Goal: Task Accomplishment & Management: Manage account settings

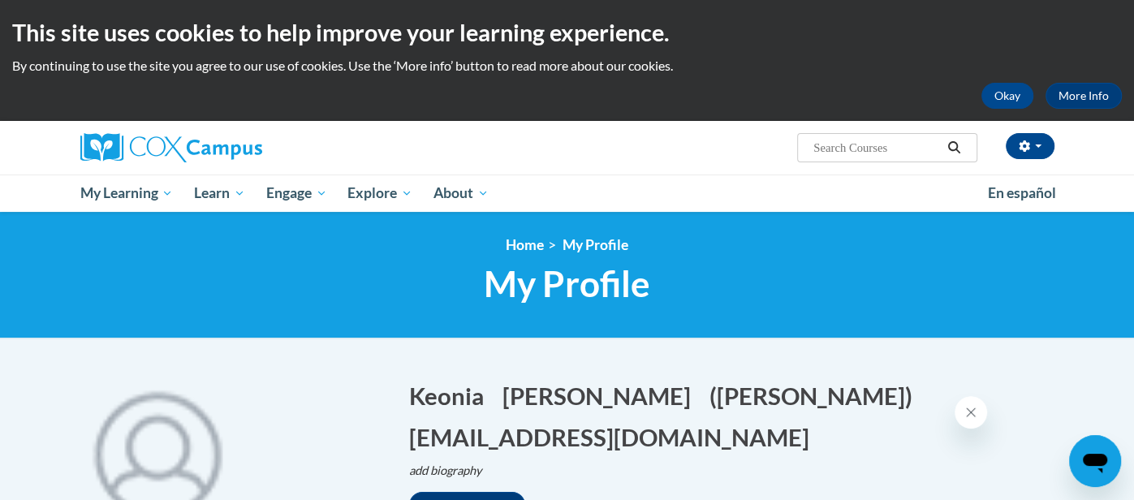
click at [1115, 202] on div "Keonia Ross (Eastern Daylight Time GMT-0400 ) My Profile Inbox My Transcripts L…" at bounding box center [567, 166] width 1134 height 91
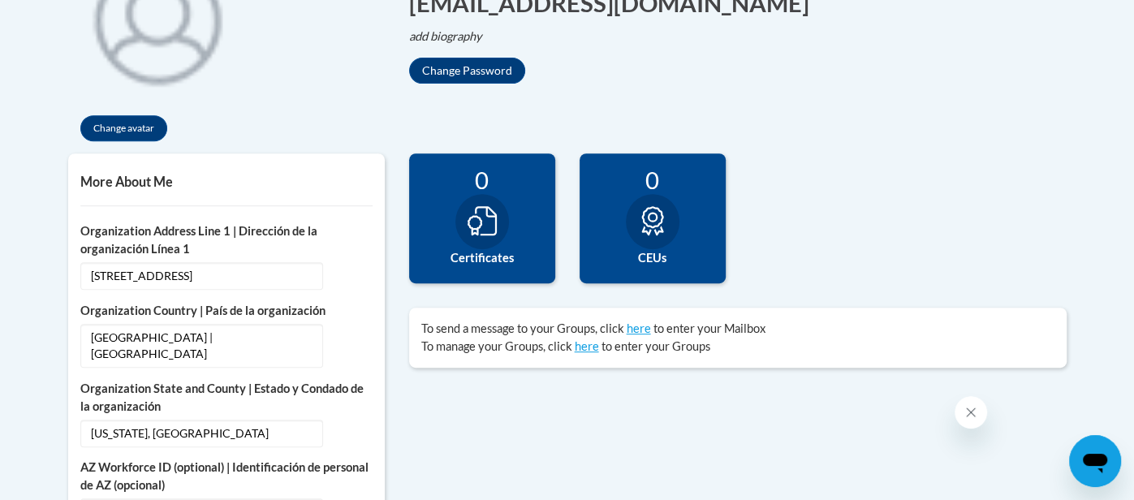
scroll to position [454, 0]
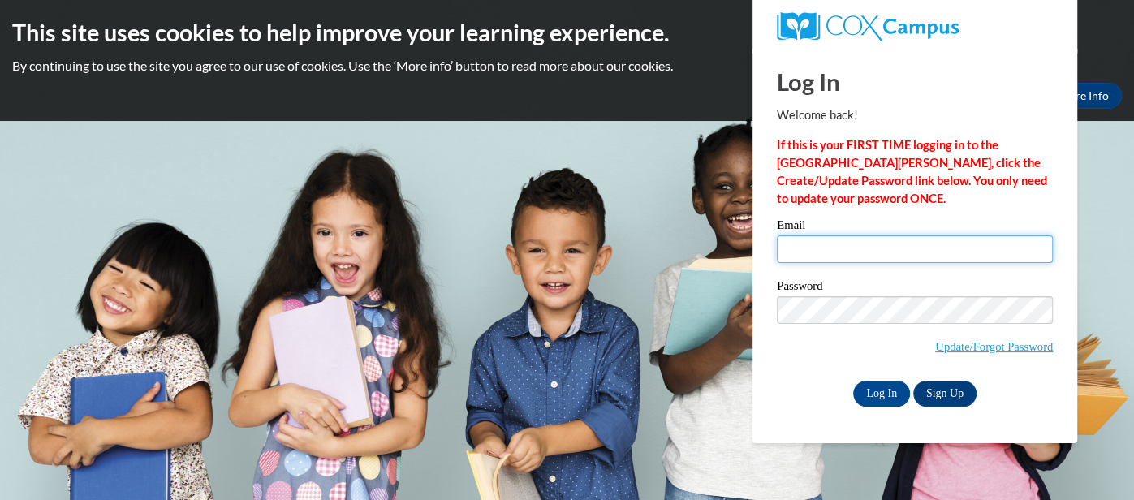
click at [852, 254] on input "Email" at bounding box center [915, 249] width 276 height 28
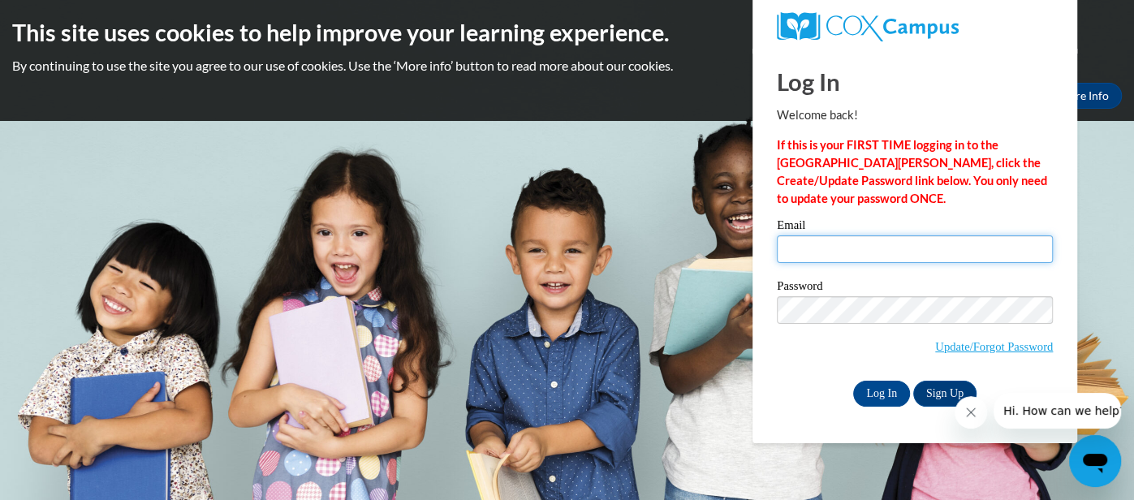
type input "[EMAIL_ADDRESS][DOMAIN_NAME]"
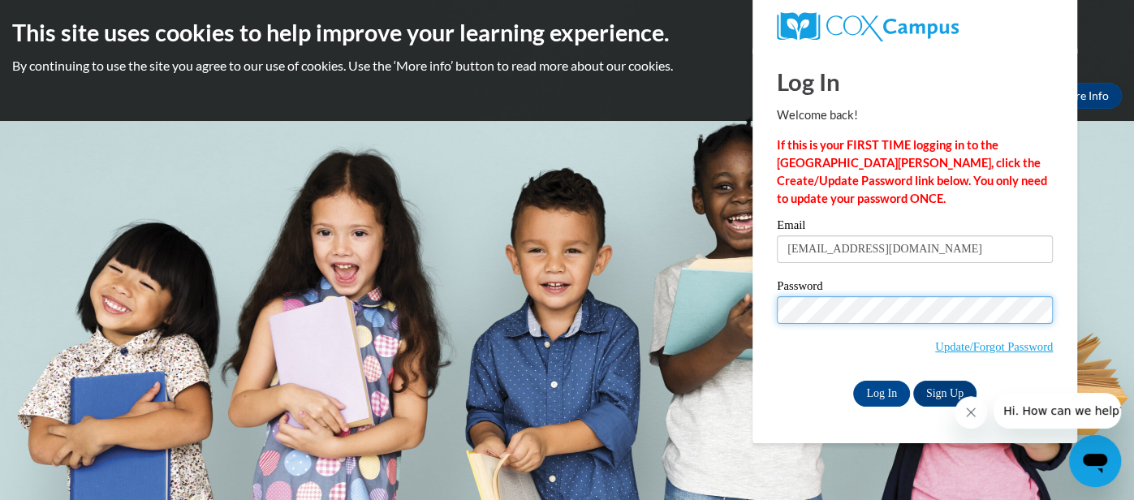
click at [853, 381] on input "Log In" at bounding box center [881, 394] width 57 height 26
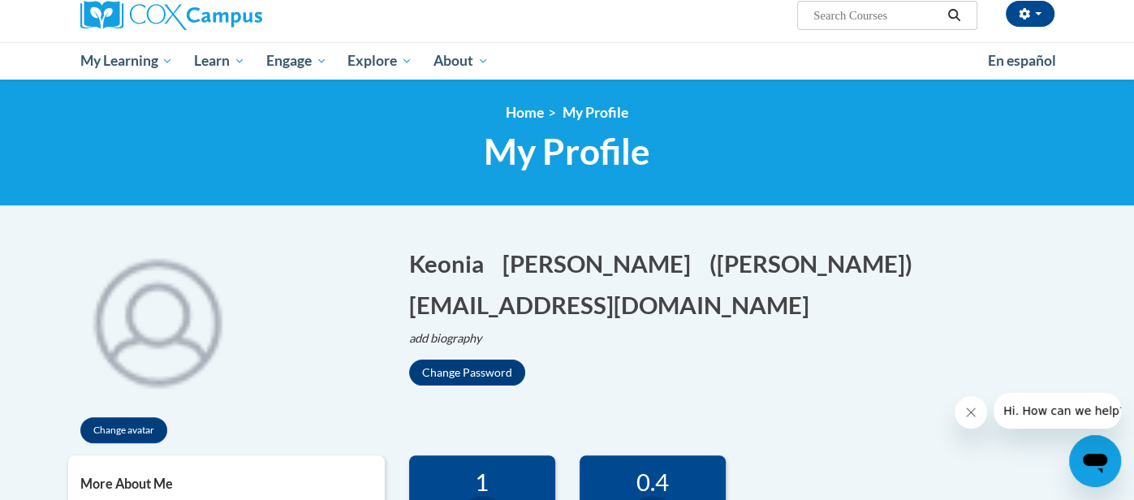
scroll to position [129, 0]
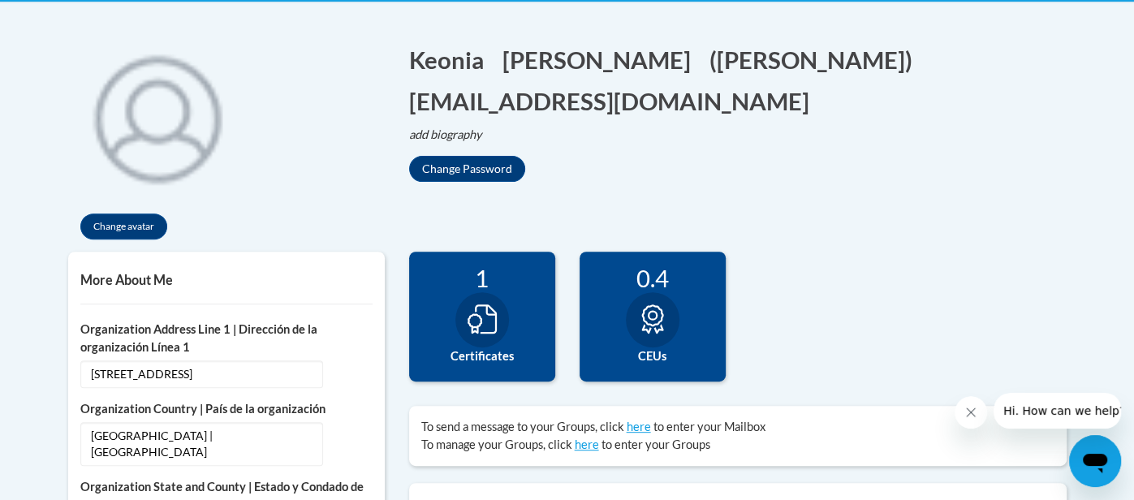
scroll to position [356, 0]
